Goal: Task Accomplishment & Management: Complete application form

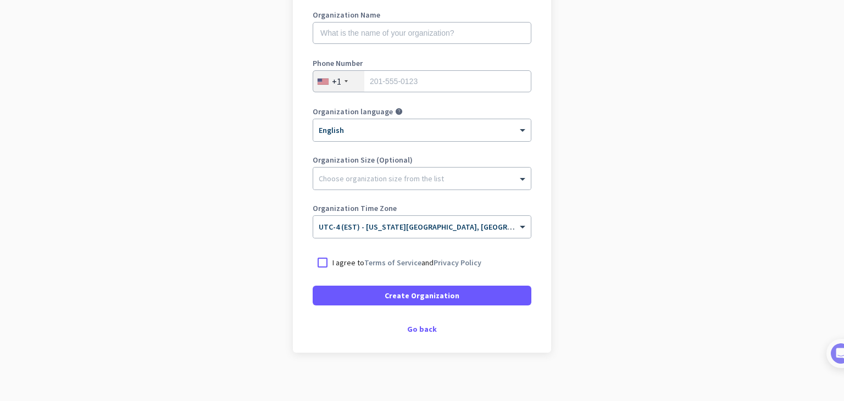
scroll to position [164, 0]
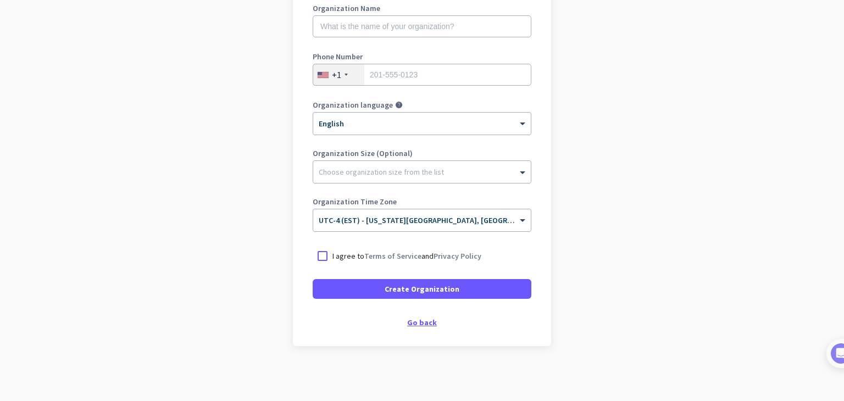
click at [421, 320] on div "Go back" at bounding box center [422, 323] width 219 height 8
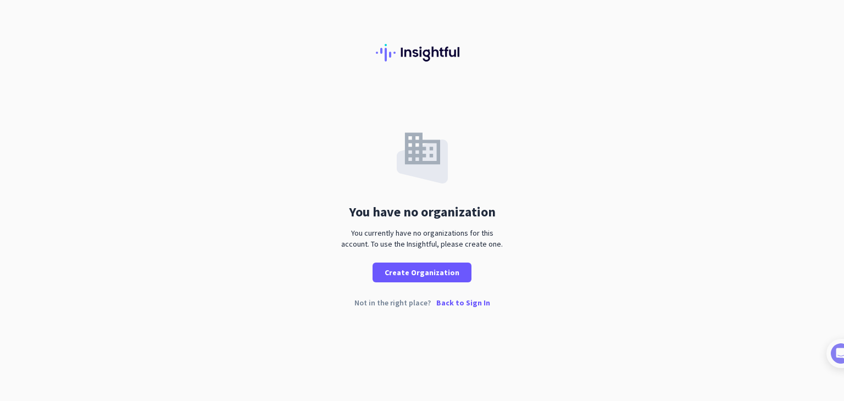
click at [461, 304] on p "Back to Sign In" at bounding box center [464, 303] width 54 height 8
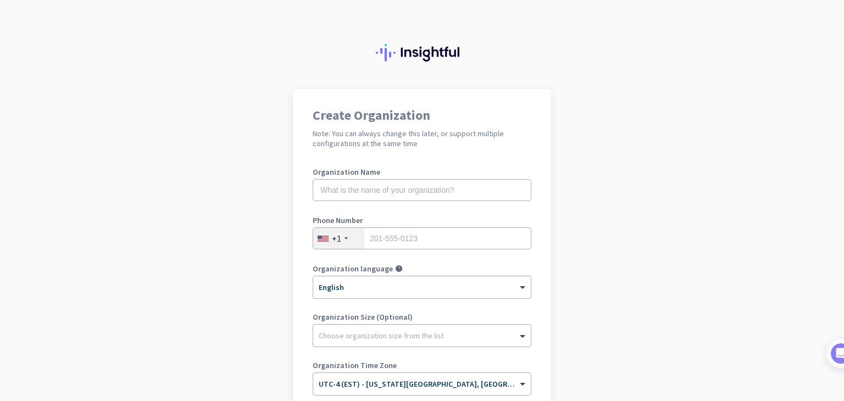
click at [633, 174] on app-onboarding-organization "Create Organization Note: You can always change this later, or support multiple…" at bounding box center [422, 327] width 844 height 476
